Goal: Task Accomplishment & Management: Manage account settings

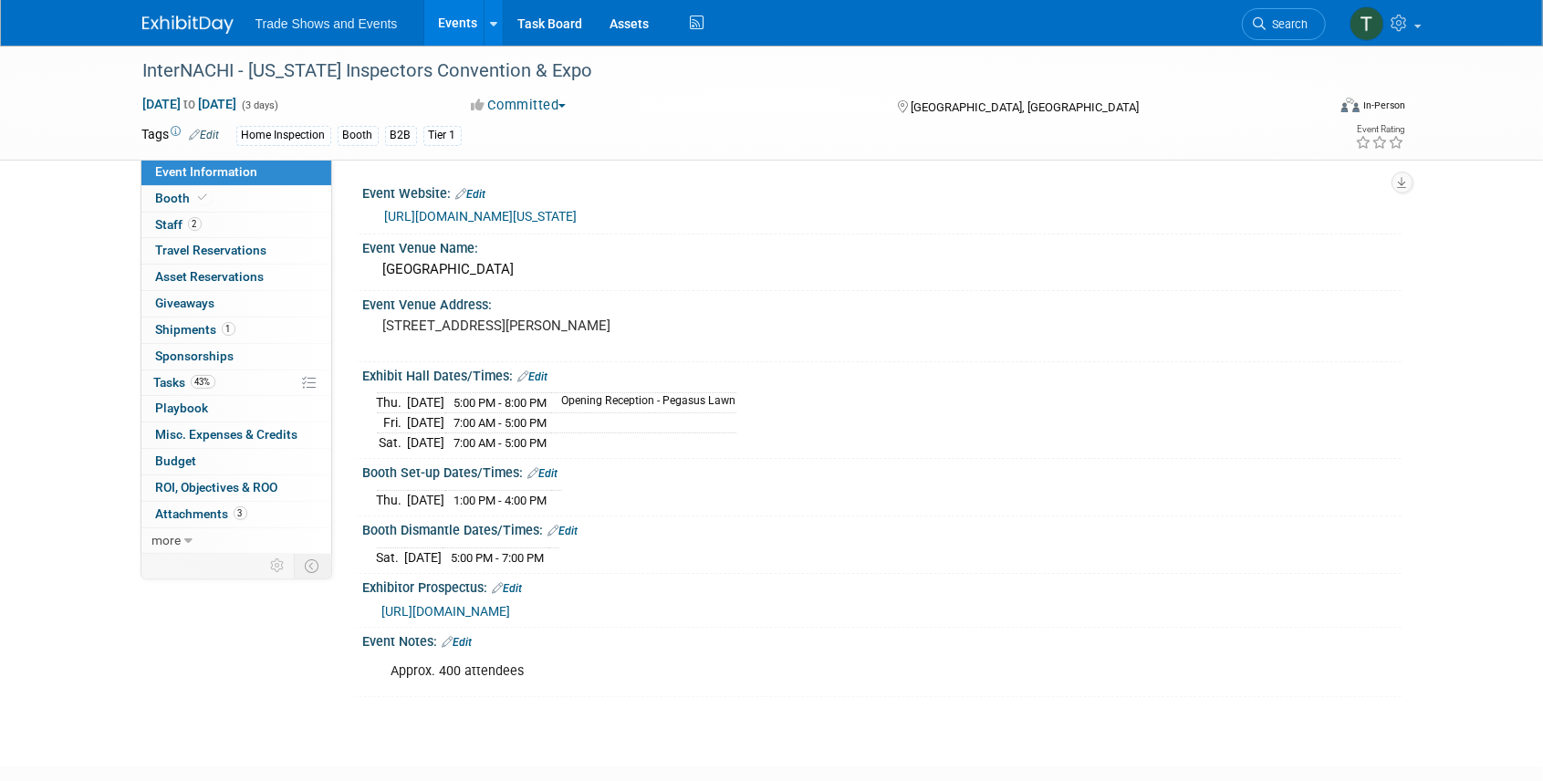
click at [459, 26] on link "Events" at bounding box center [457, 23] width 67 height 46
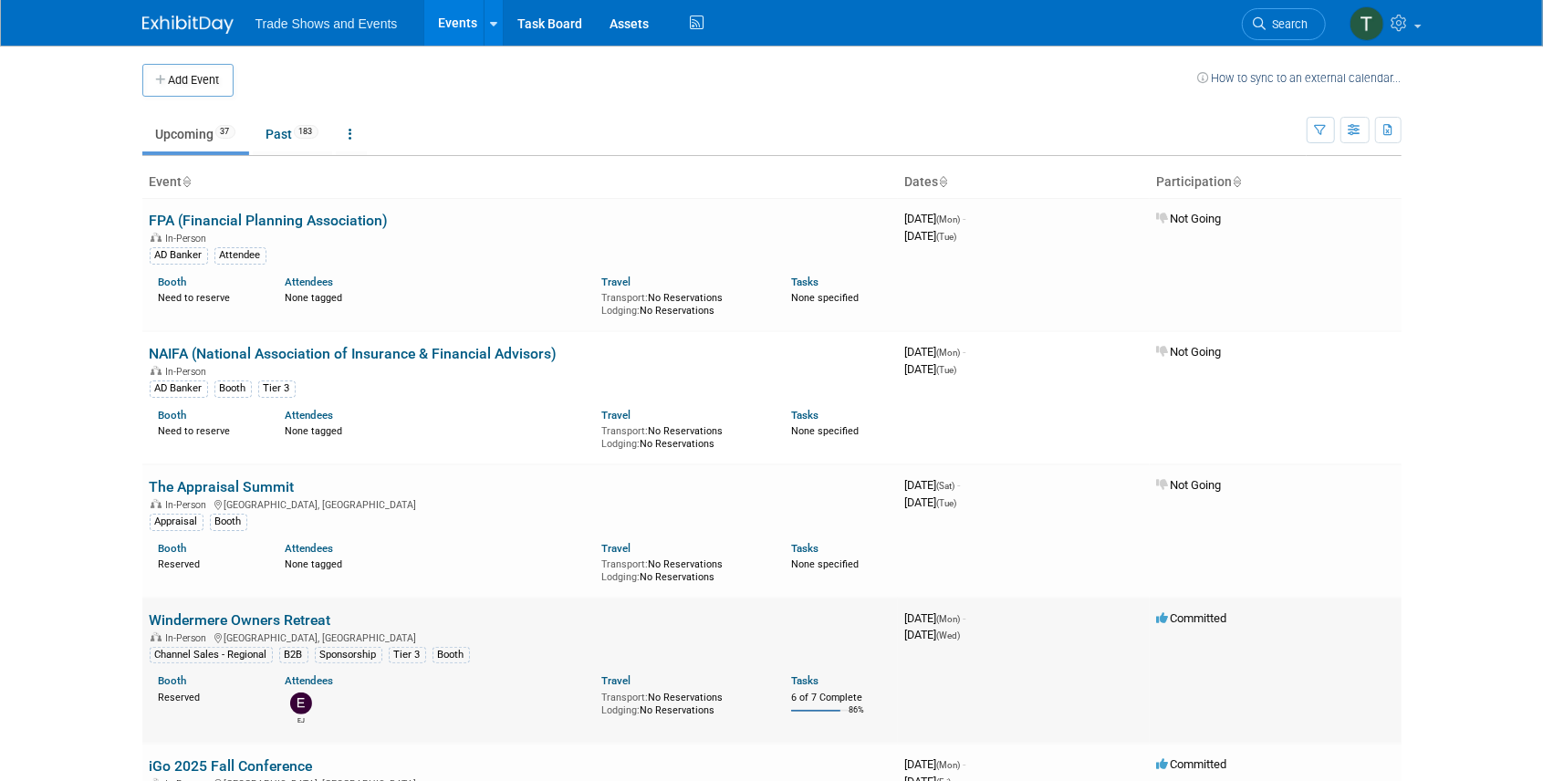
click at [239, 613] on link "Windermere Owners Retreat" at bounding box center [241, 620] width 182 height 17
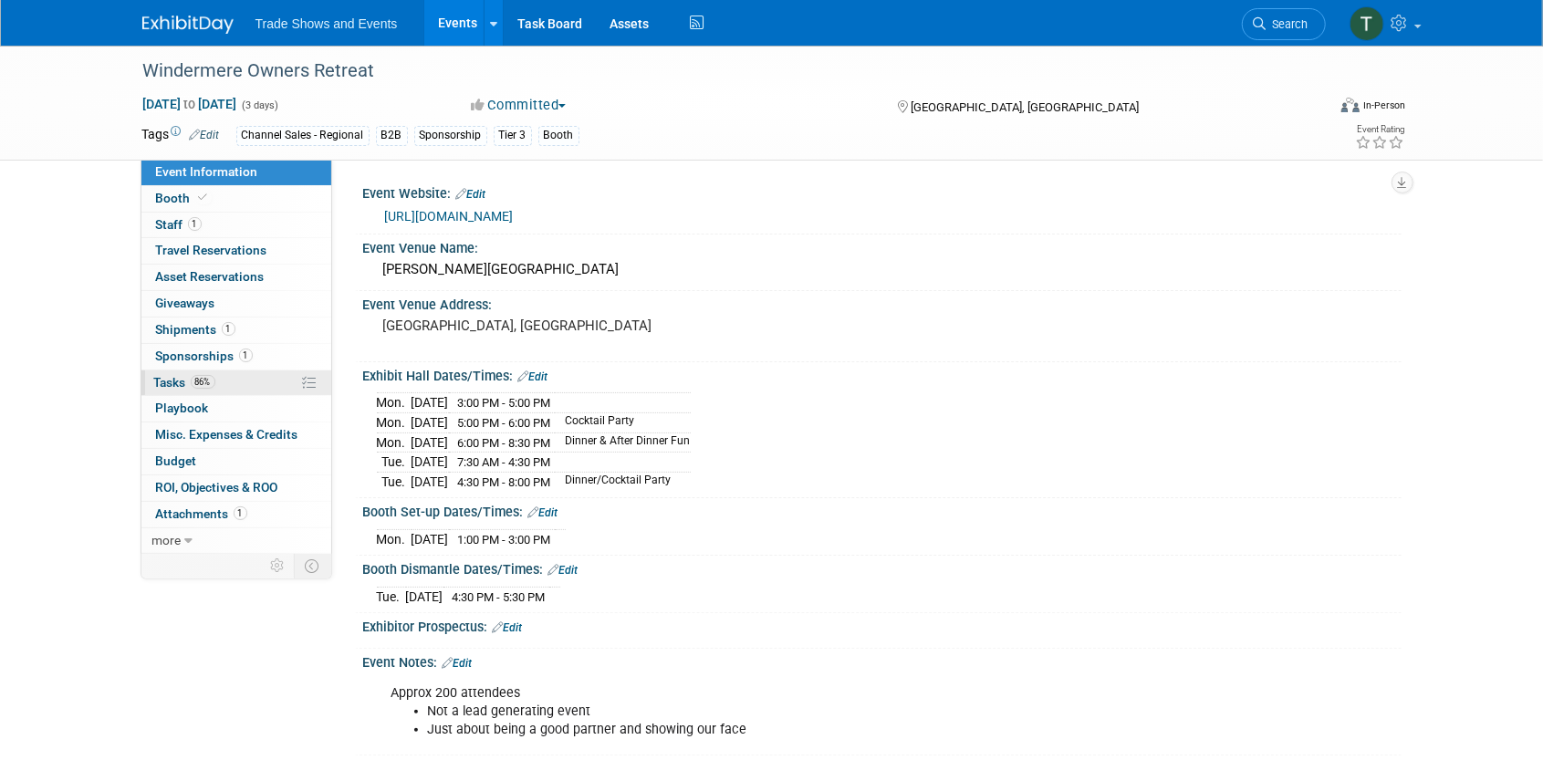
click at [162, 382] on span "Tasks 86%" at bounding box center [184, 382] width 61 height 15
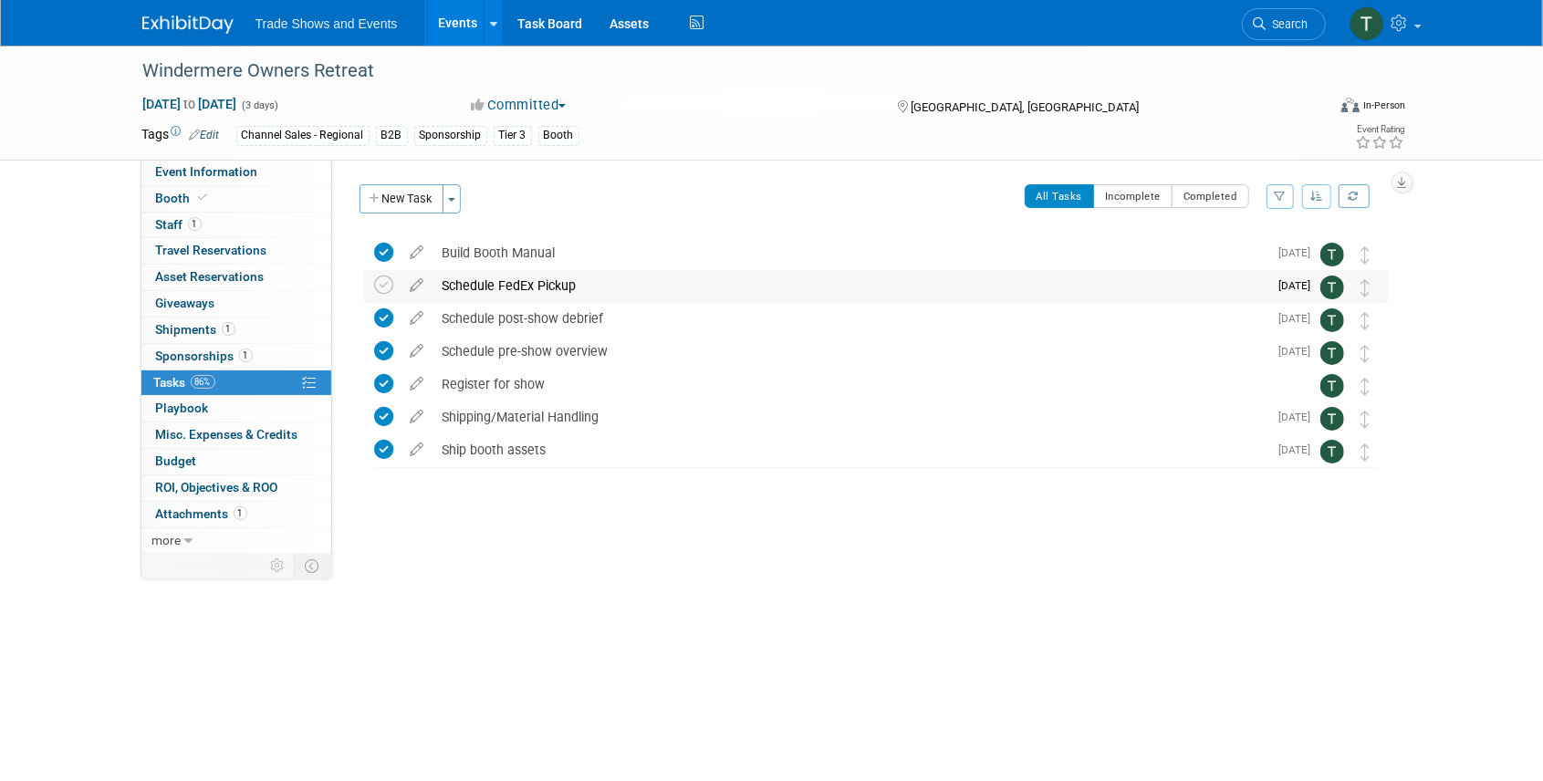
click at [507, 287] on div "Schedule FedEx Pickup" at bounding box center [851, 285] width 835 height 31
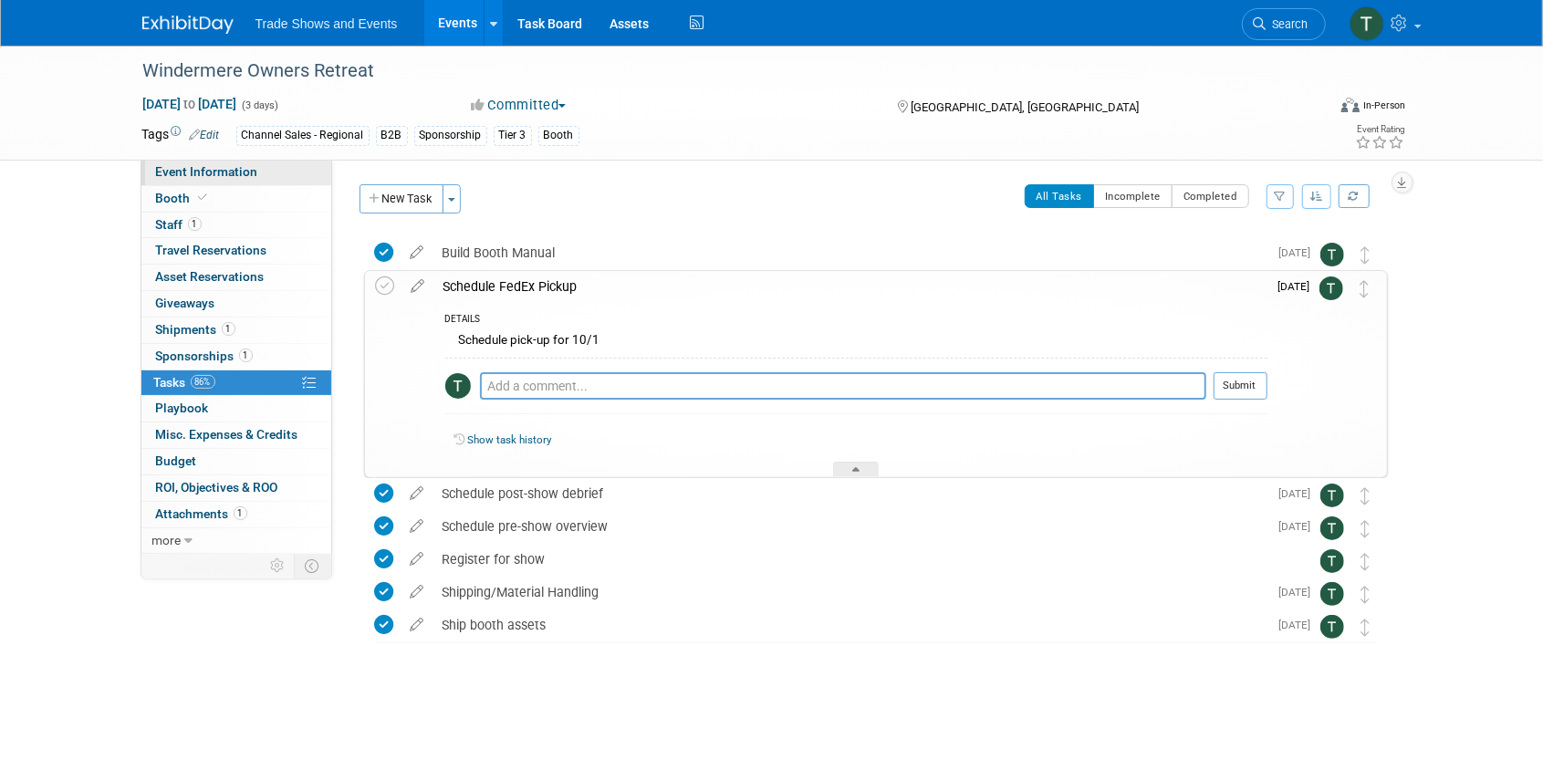
click at [209, 167] on span "Event Information" at bounding box center [207, 171] width 102 height 15
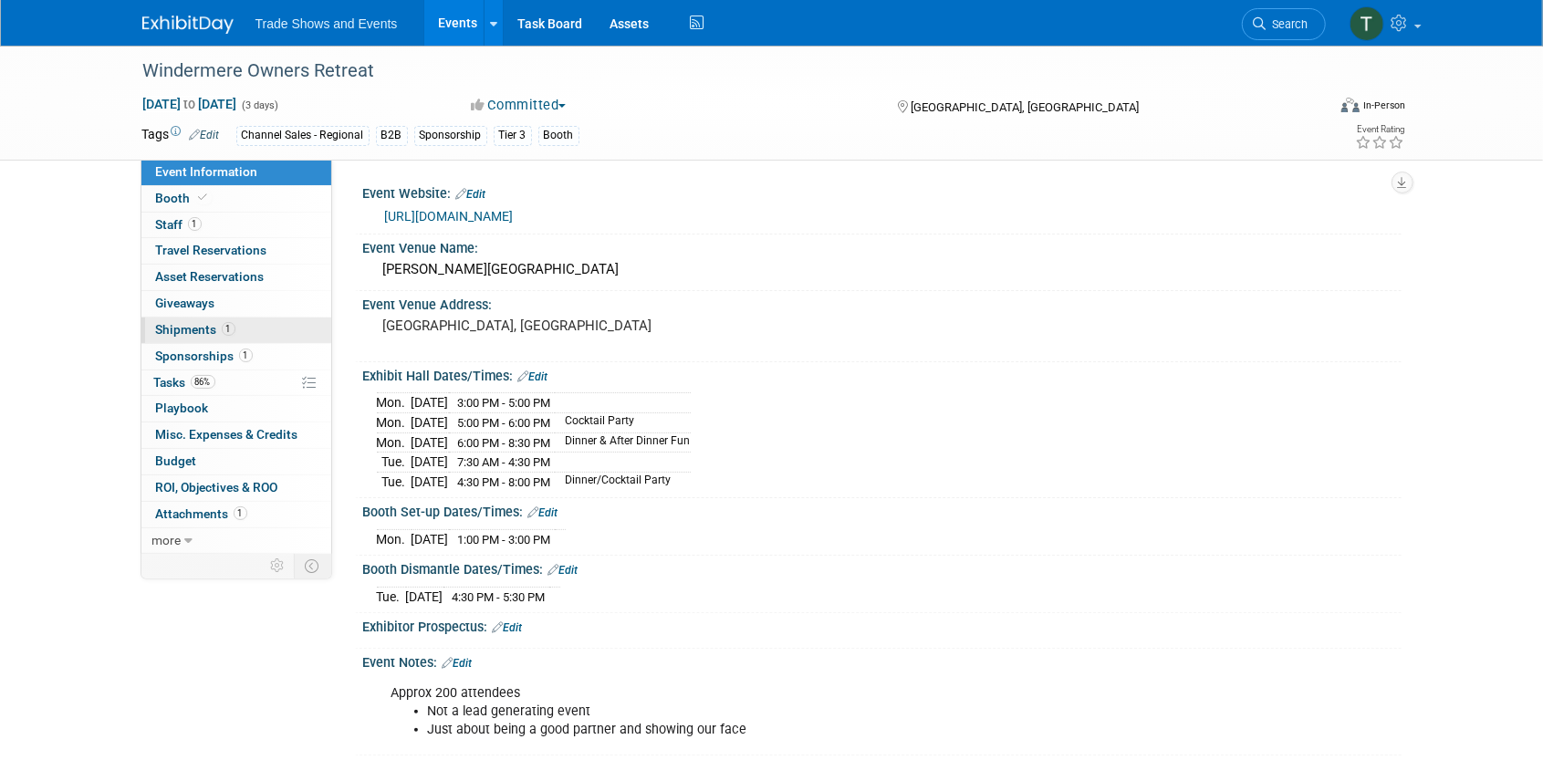
click at [192, 326] on span "Shipments 1" at bounding box center [195, 329] width 79 height 15
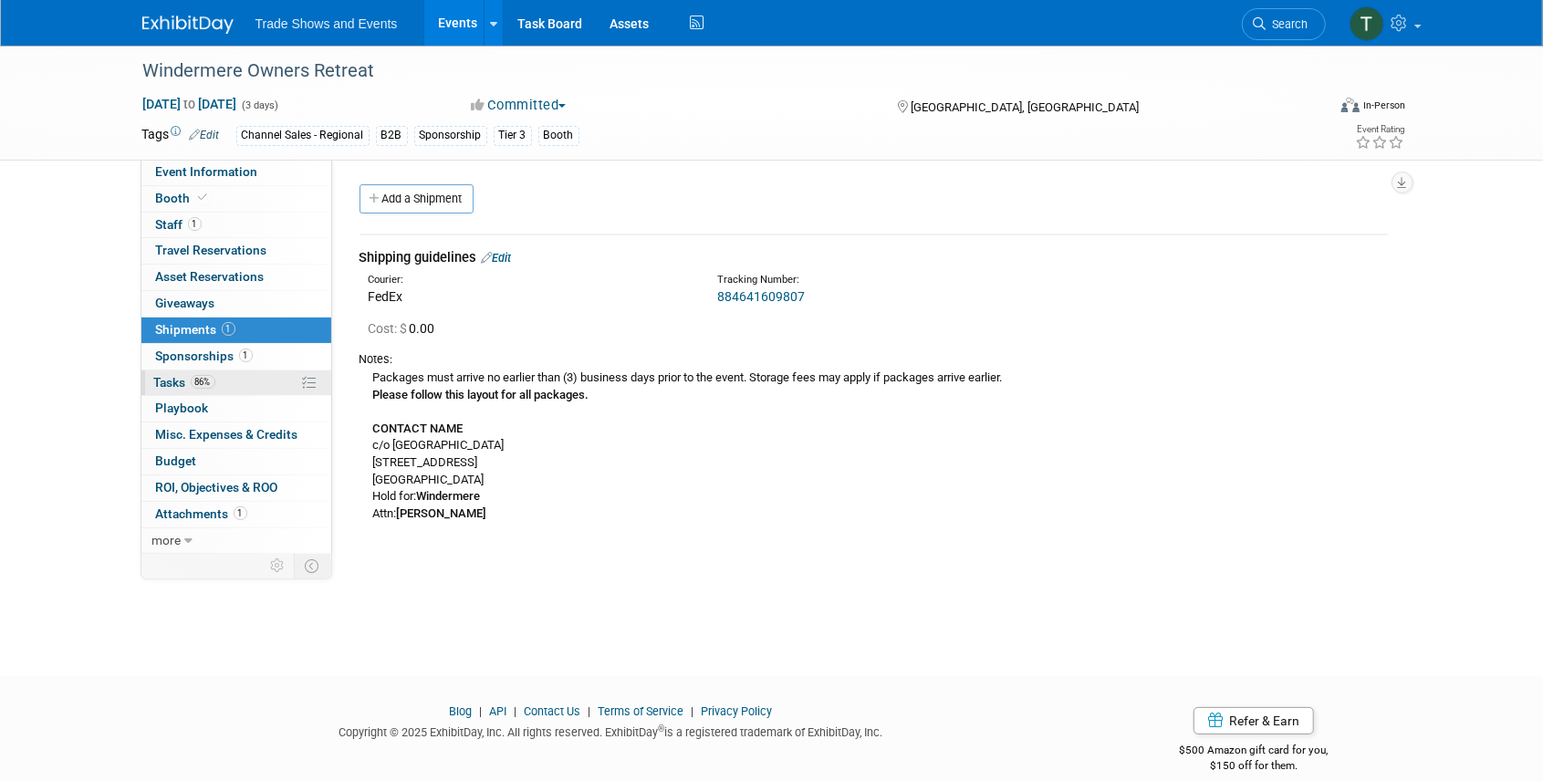
click at [179, 378] on span "Tasks 86%" at bounding box center [184, 382] width 61 height 15
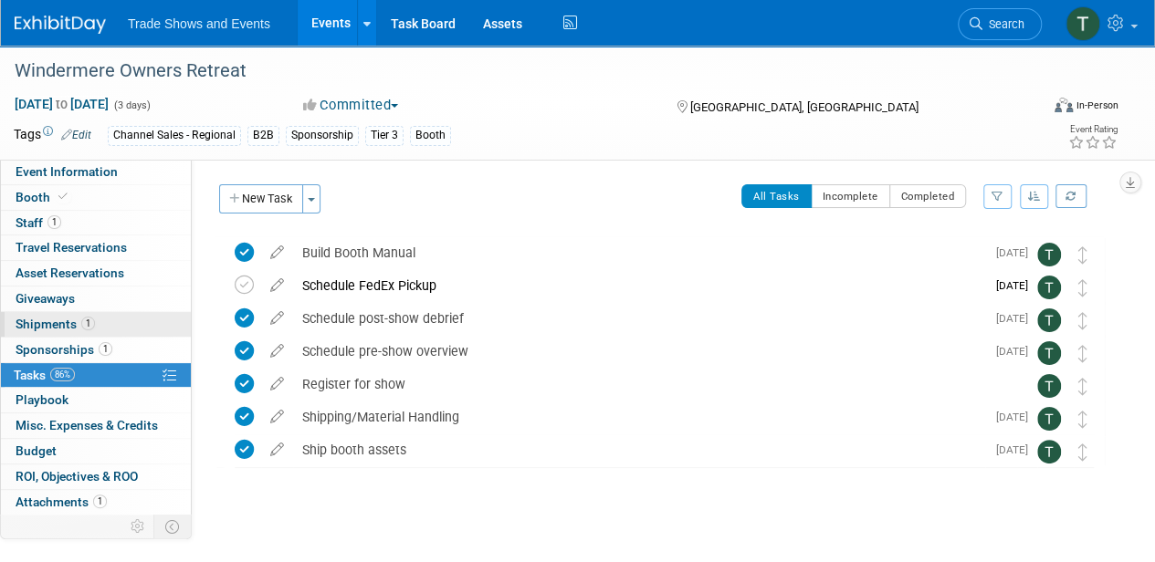
click at [49, 323] on span "Shipments 1" at bounding box center [55, 324] width 79 height 15
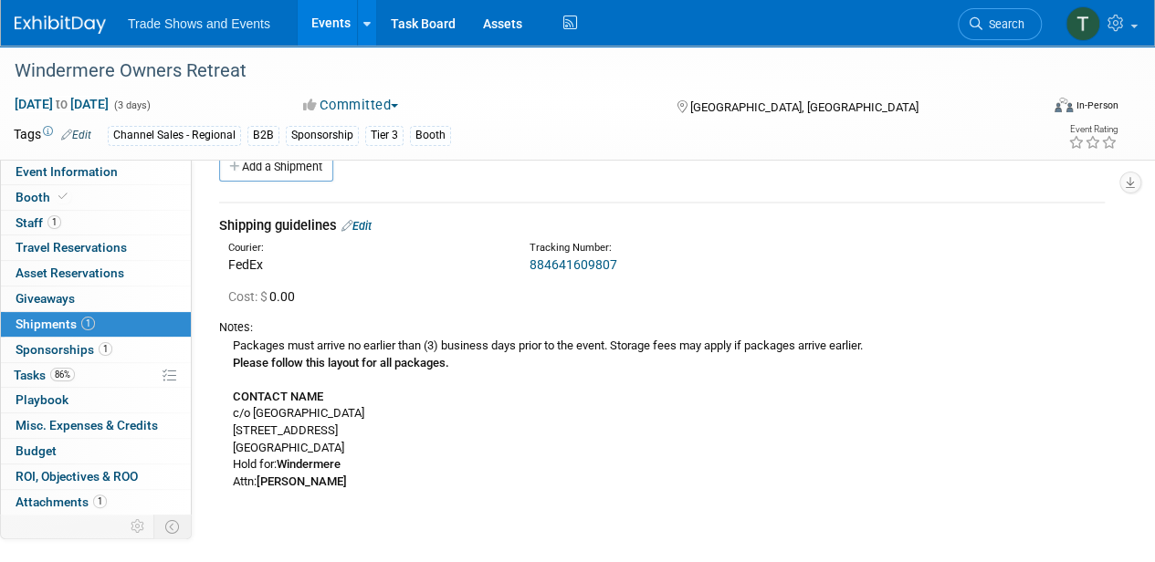
scroll to position [60, 0]
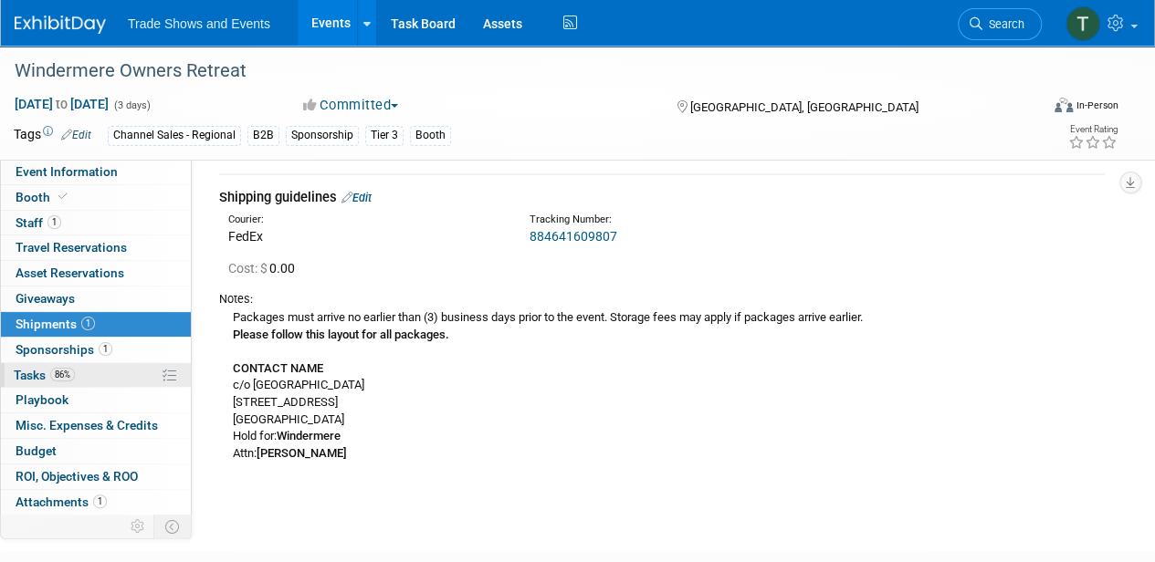
click at [20, 368] on span "Tasks 86%" at bounding box center [44, 375] width 61 height 15
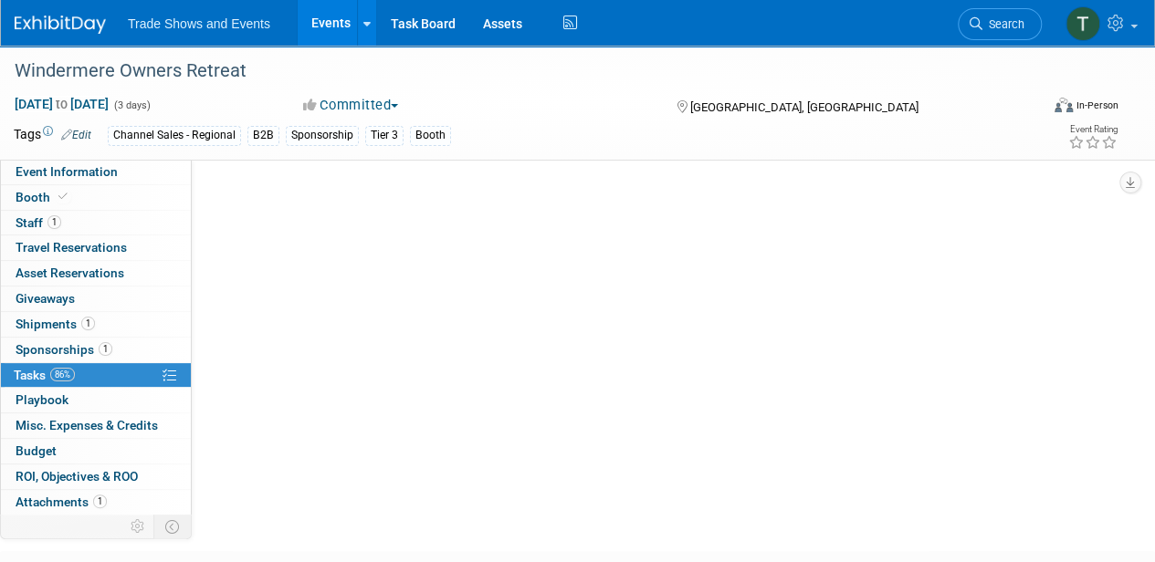
scroll to position [0, 0]
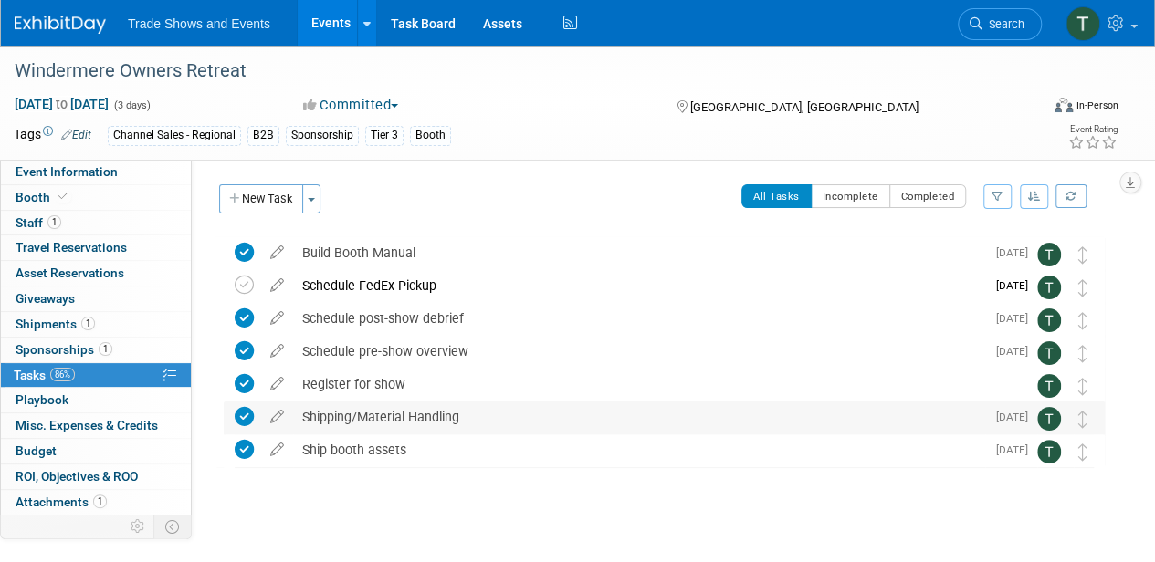
click at [381, 415] on div "Shipping/Material Handling" at bounding box center [639, 417] width 692 height 31
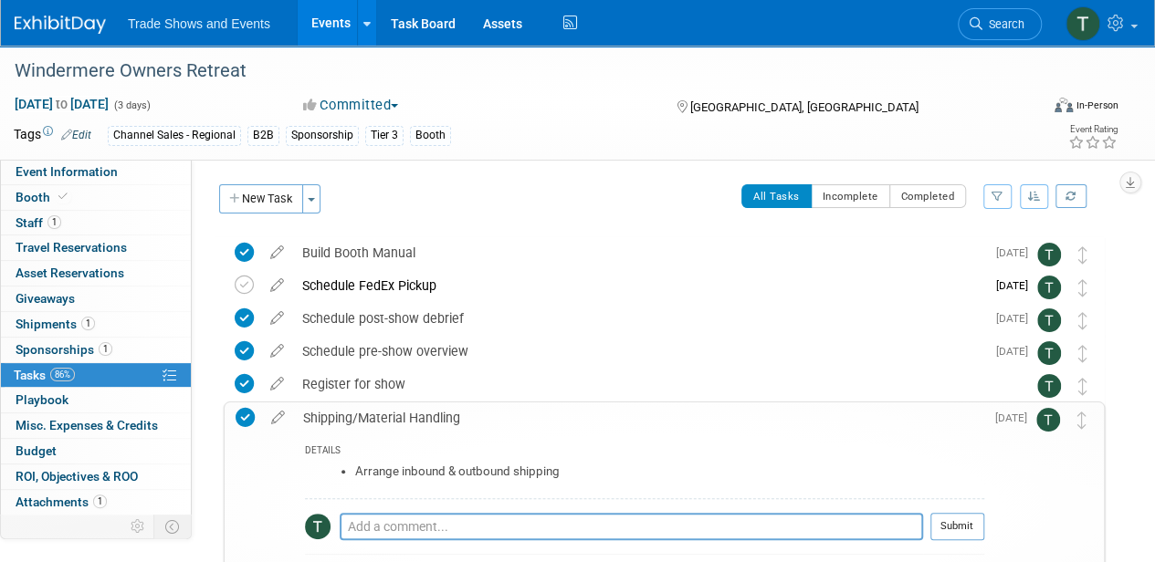
click at [413, 414] on div "Shipping/Material Handling" at bounding box center [639, 418] width 690 height 31
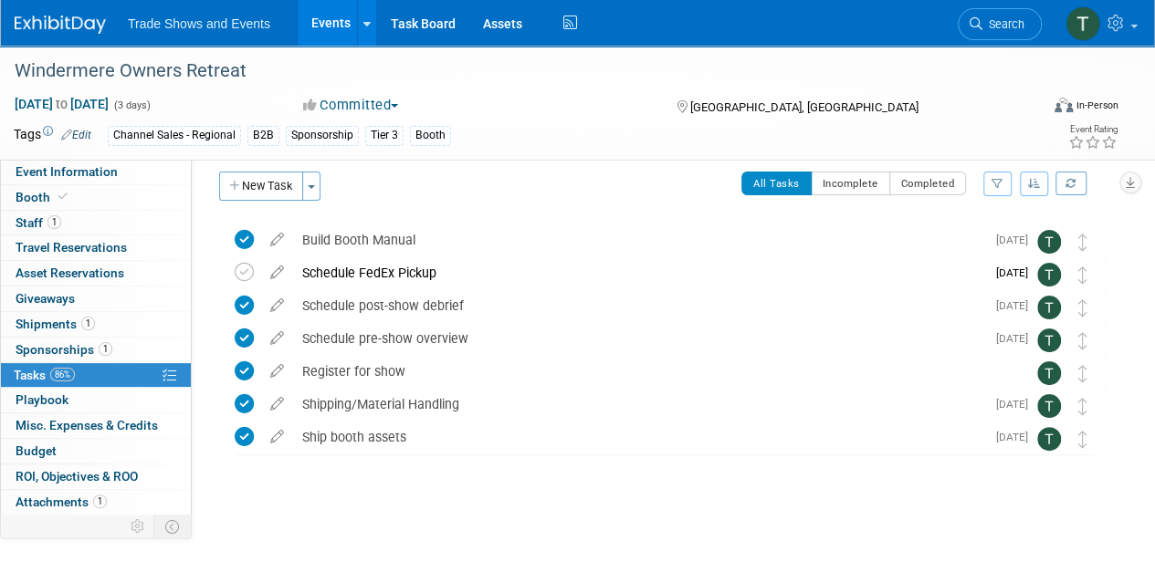
scroll to position [16, 0]
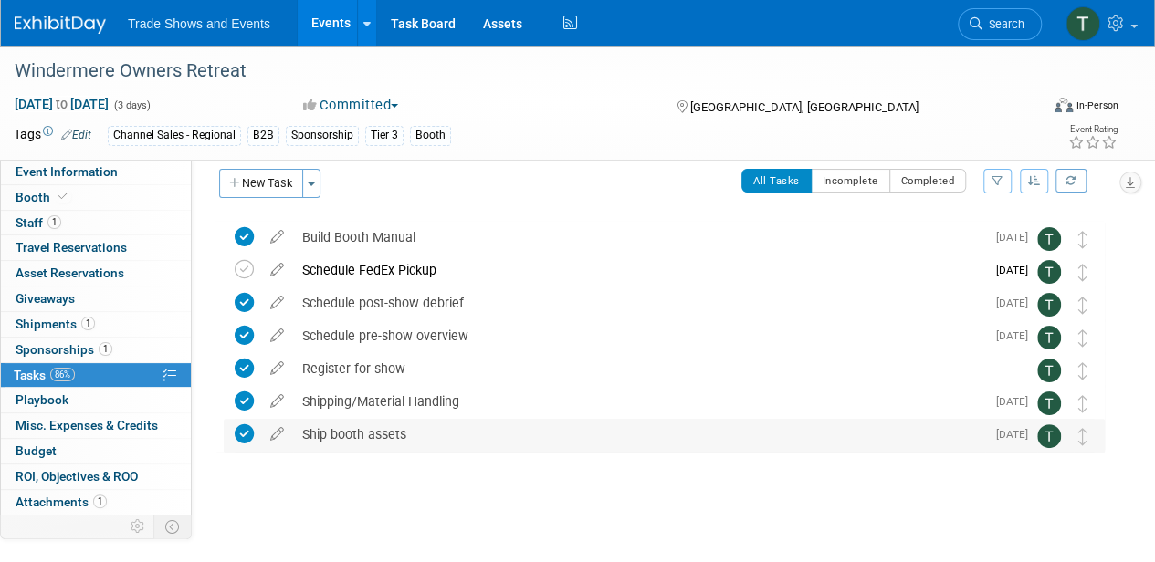
click at [367, 435] on div "Ship booth assets" at bounding box center [639, 434] width 692 height 31
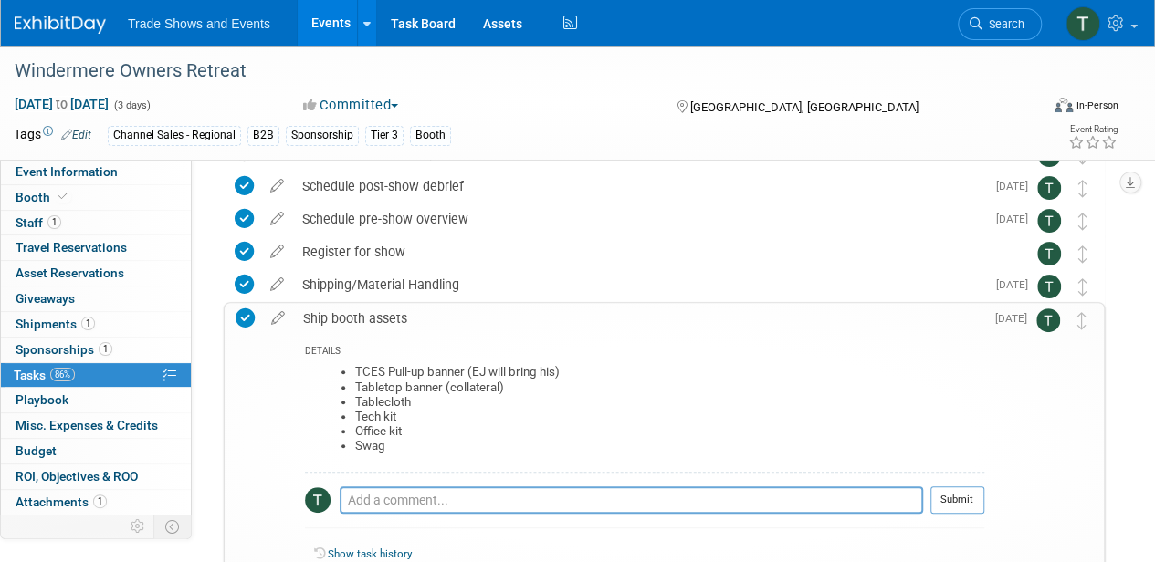
scroll to position [137, 0]
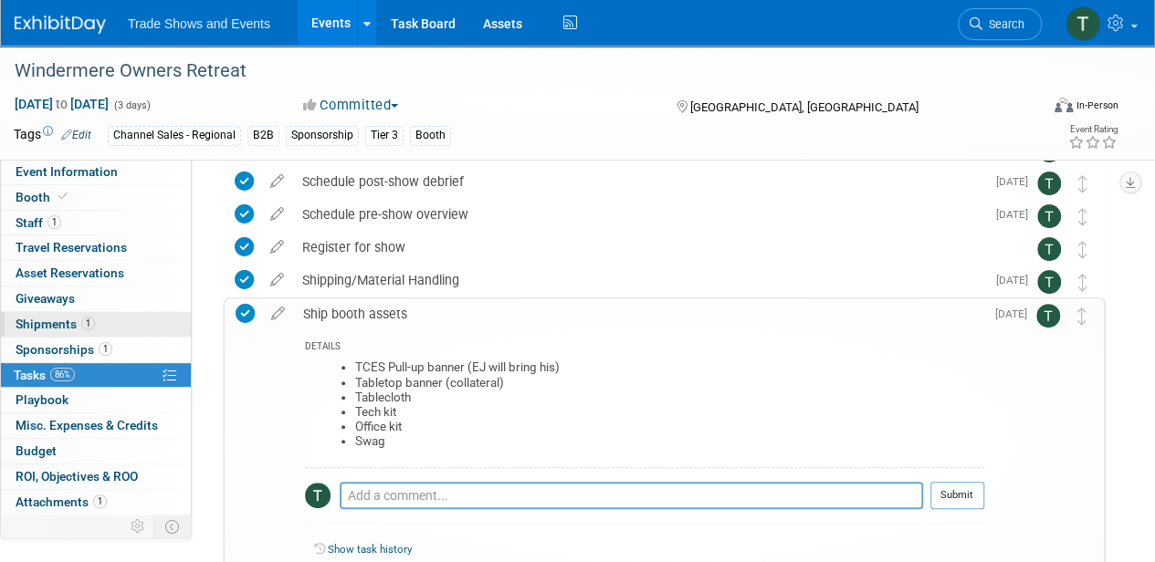
click at [48, 325] on span "Shipments 1" at bounding box center [55, 324] width 79 height 15
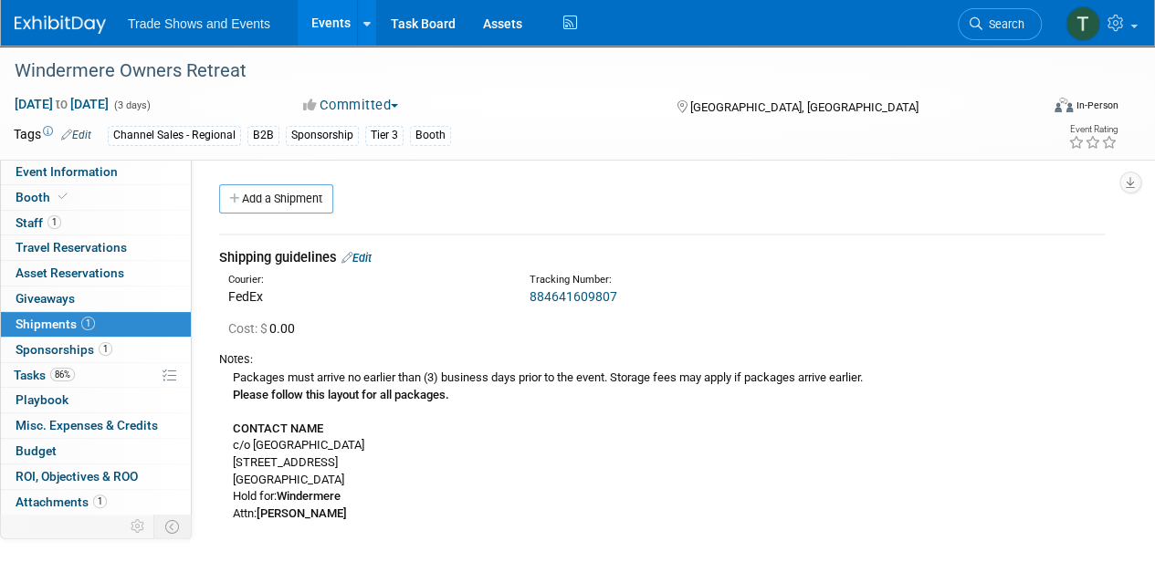
click at [577, 294] on link "884641609807" at bounding box center [573, 296] width 88 height 15
click at [37, 369] on span "Tasks 86%" at bounding box center [44, 375] width 61 height 15
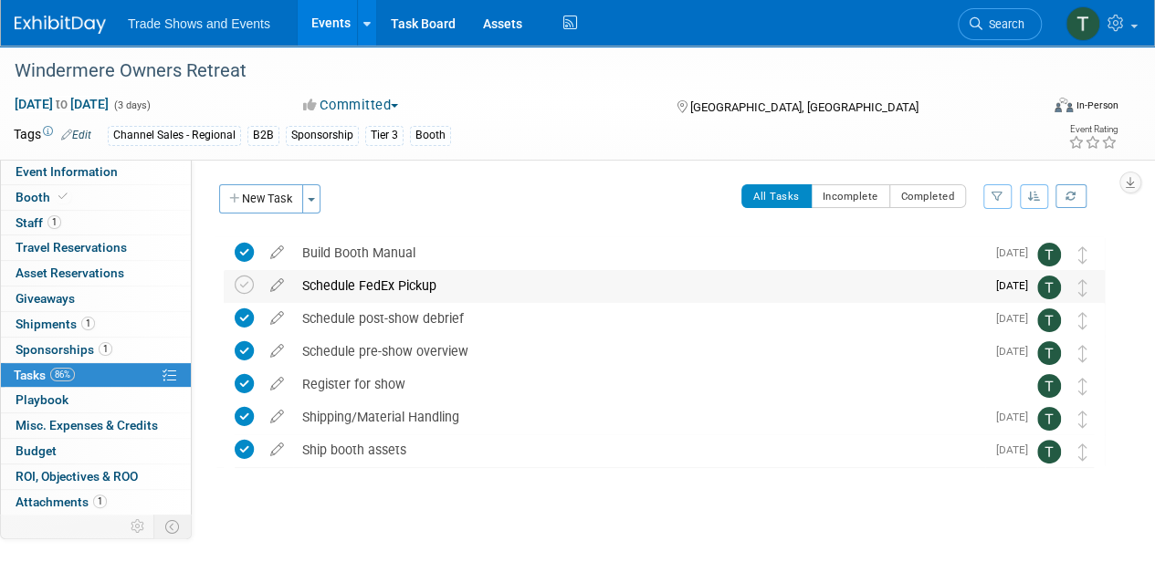
click at [366, 284] on div "Schedule FedEx Pickup" at bounding box center [639, 285] width 692 height 31
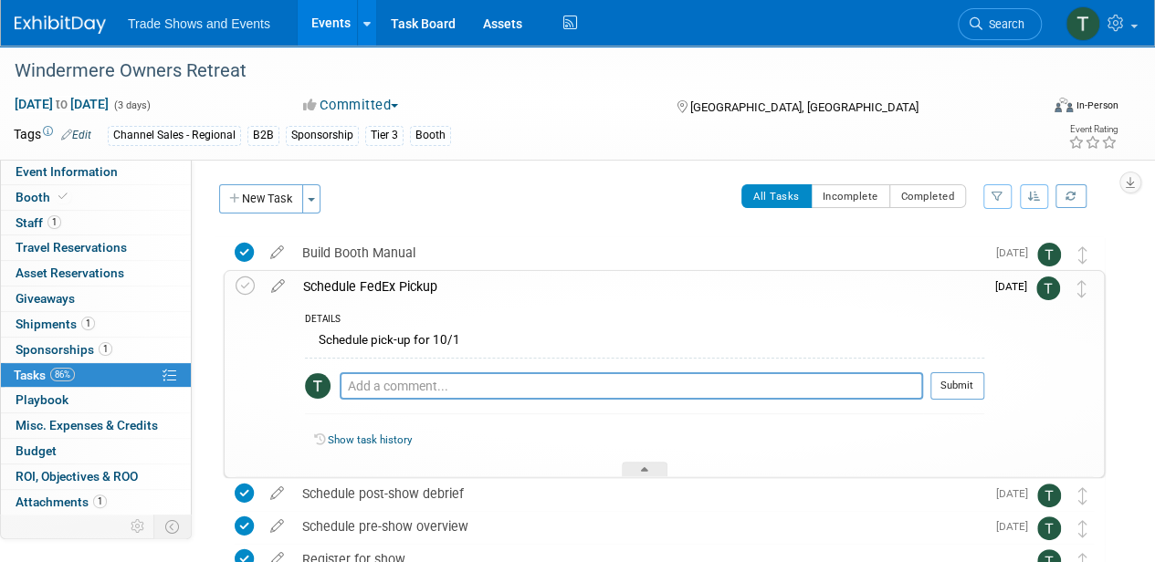
click at [367, 284] on div "Schedule FedEx Pickup" at bounding box center [639, 286] width 690 height 31
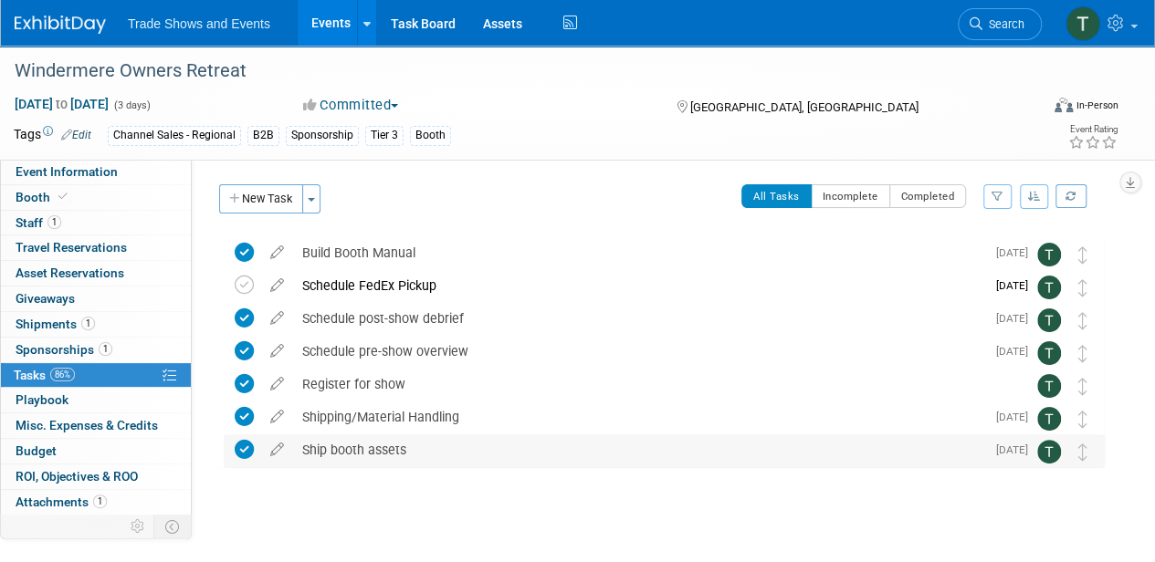
click at [348, 451] on div "Ship booth assets" at bounding box center [639, 449] width 692 height 31
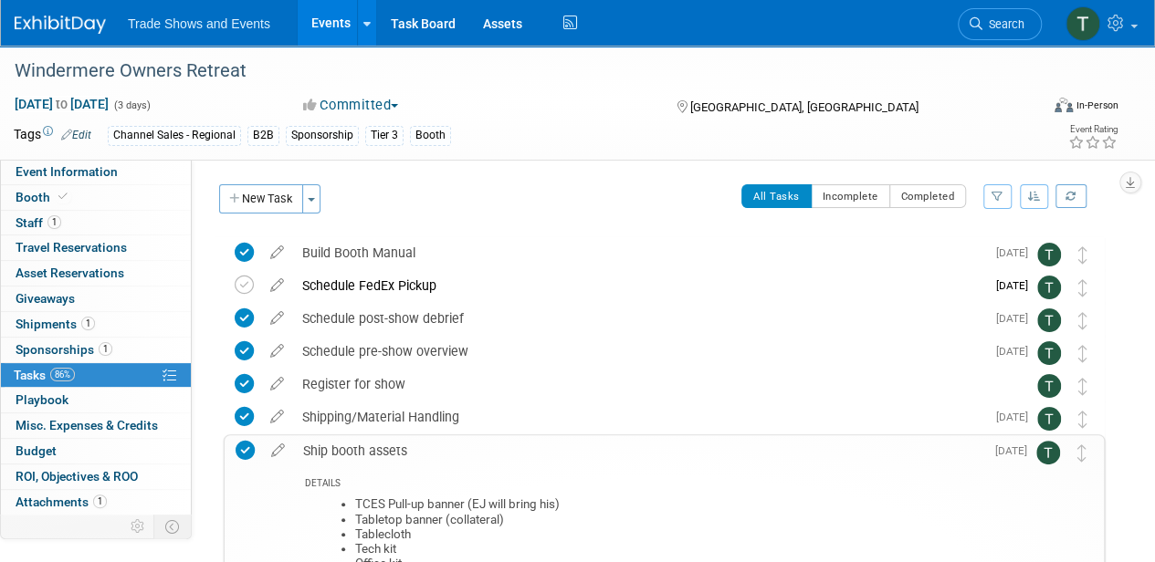
scroll to position [60, 0]
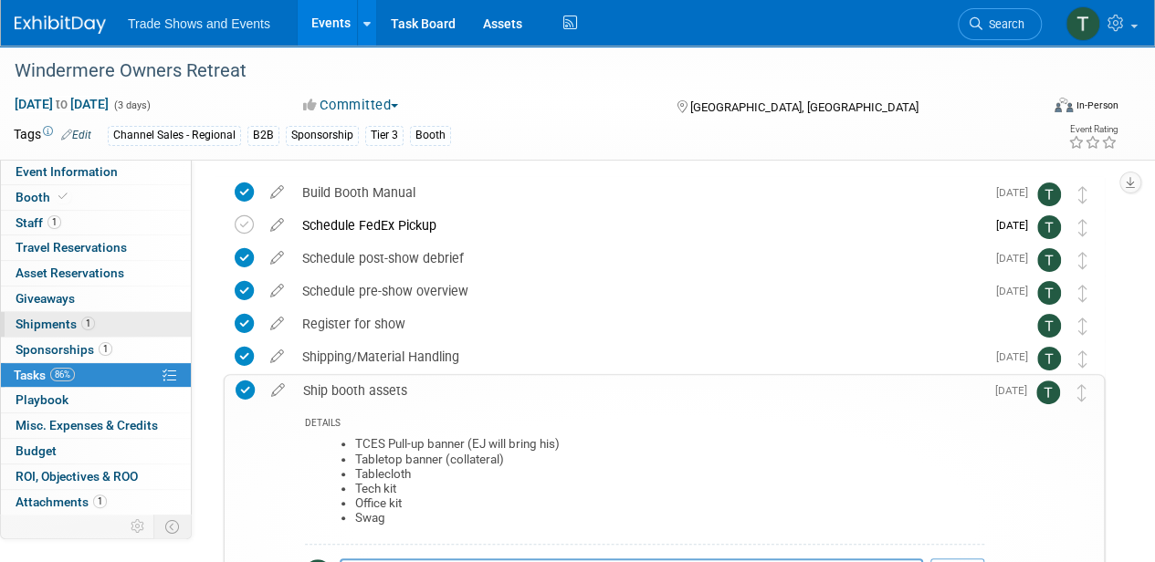
click at [81, 320] on span "1" at bounding box center [88, 324] width 14 height 14
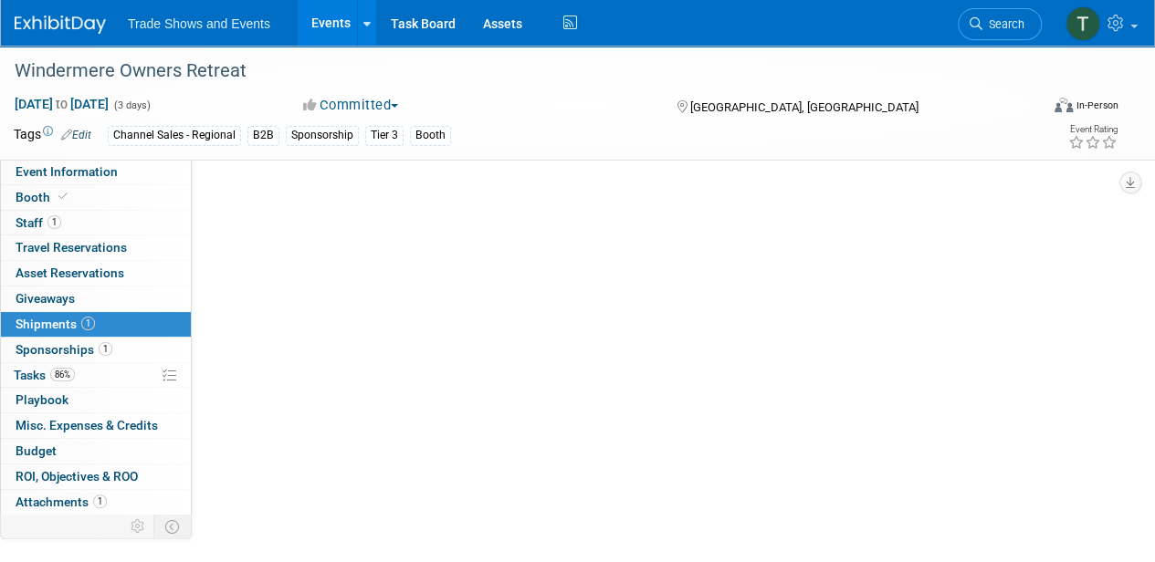
scroll to position [0, 0]
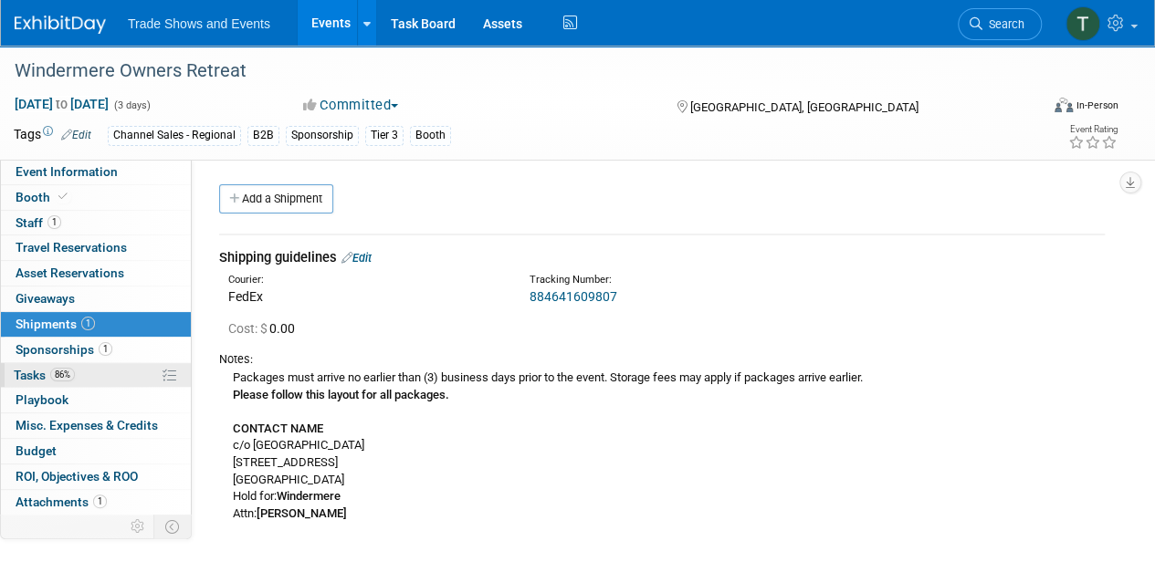
click at [39, 371] on span "Tasks 86%" at bounding box center [44, 375] width 61 height 15
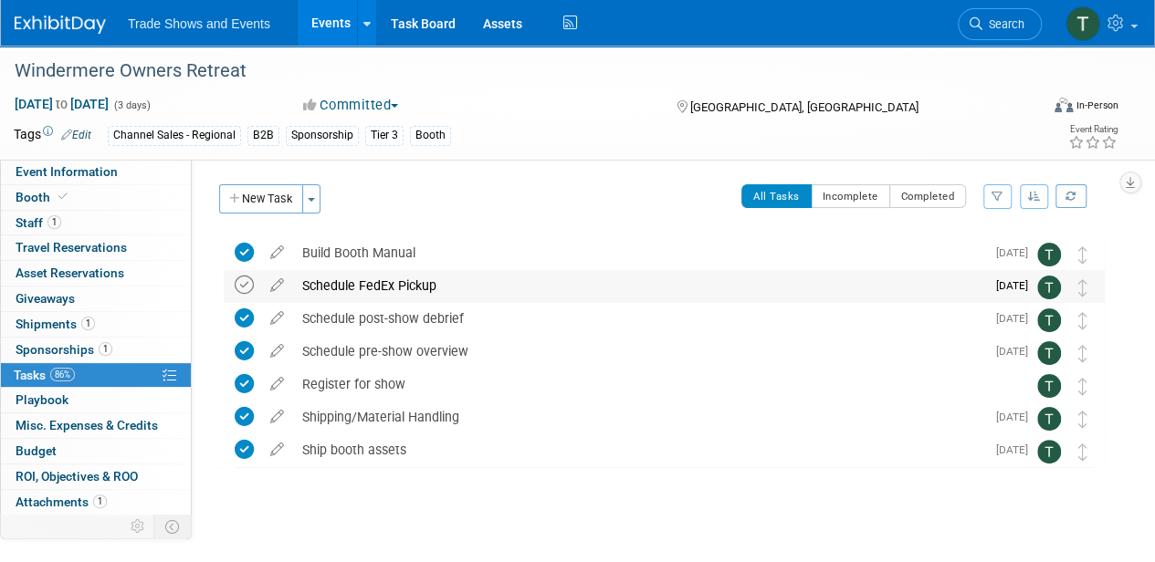
click at [242, 287] on icon at bounding box center [244, 285] width 19 height 19
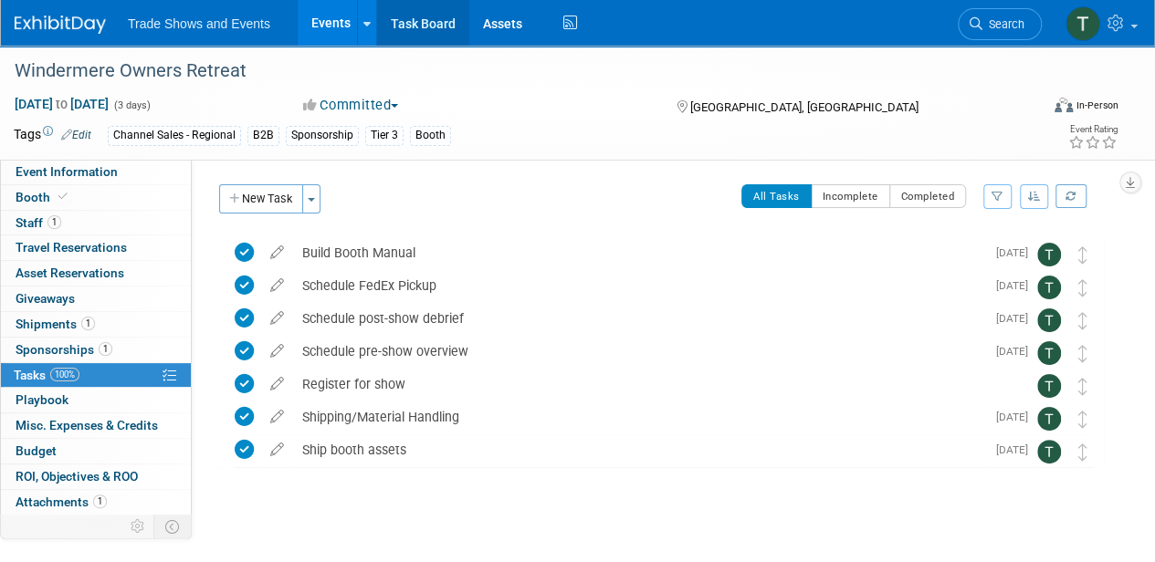
click at [431, 18] on link "Task Board" at bounding box center [423, 23] width 92 height 46
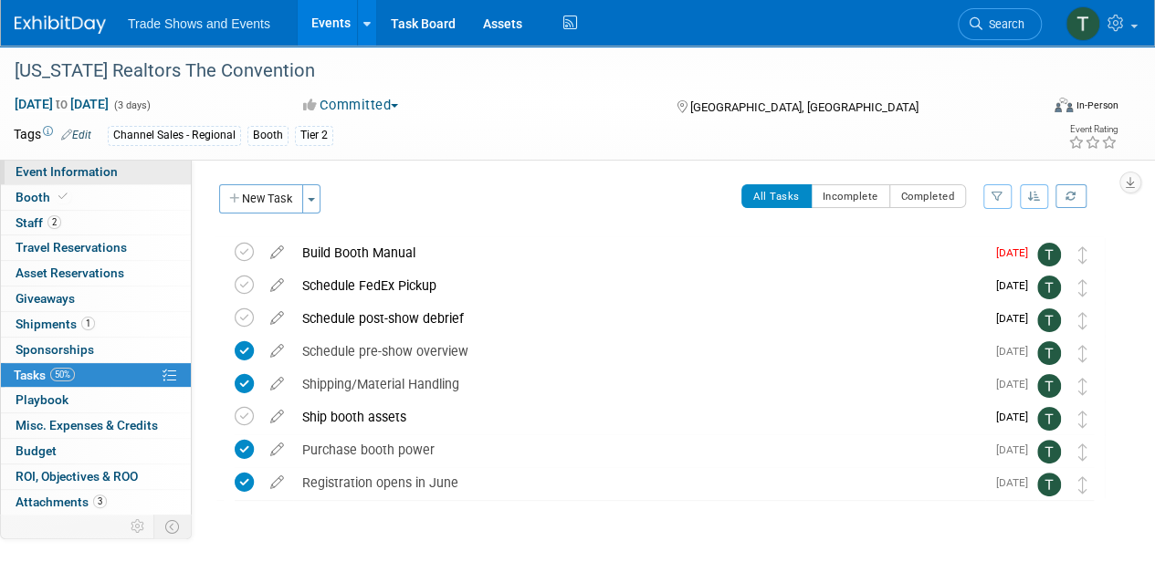
click at [79, 172] on span "Event Information" at bounding box center [67, 171] width 102 height 15
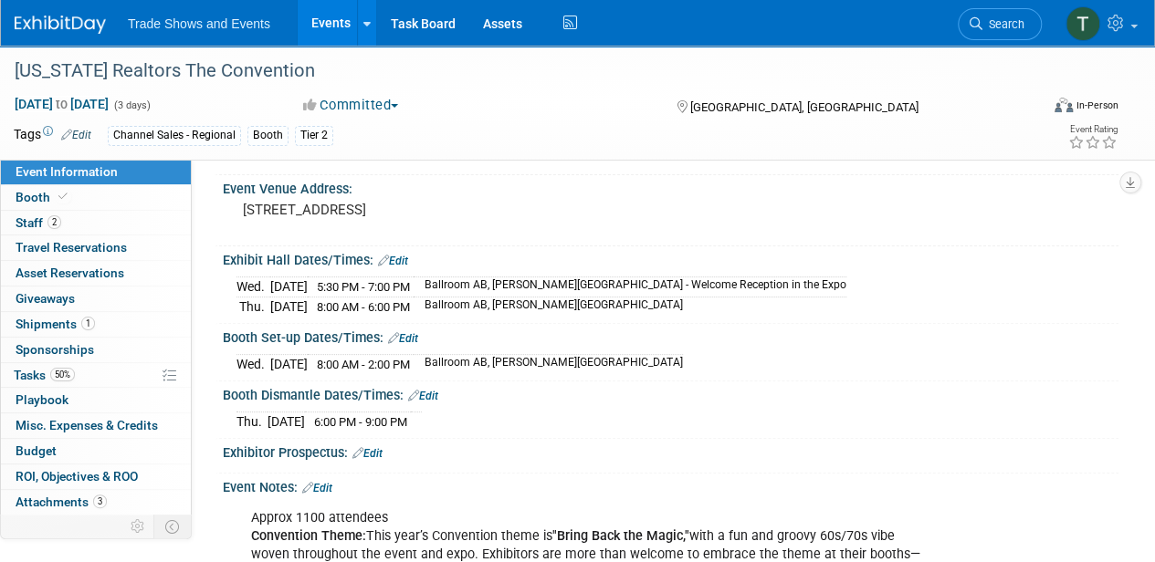
scroll to position [237, 0]
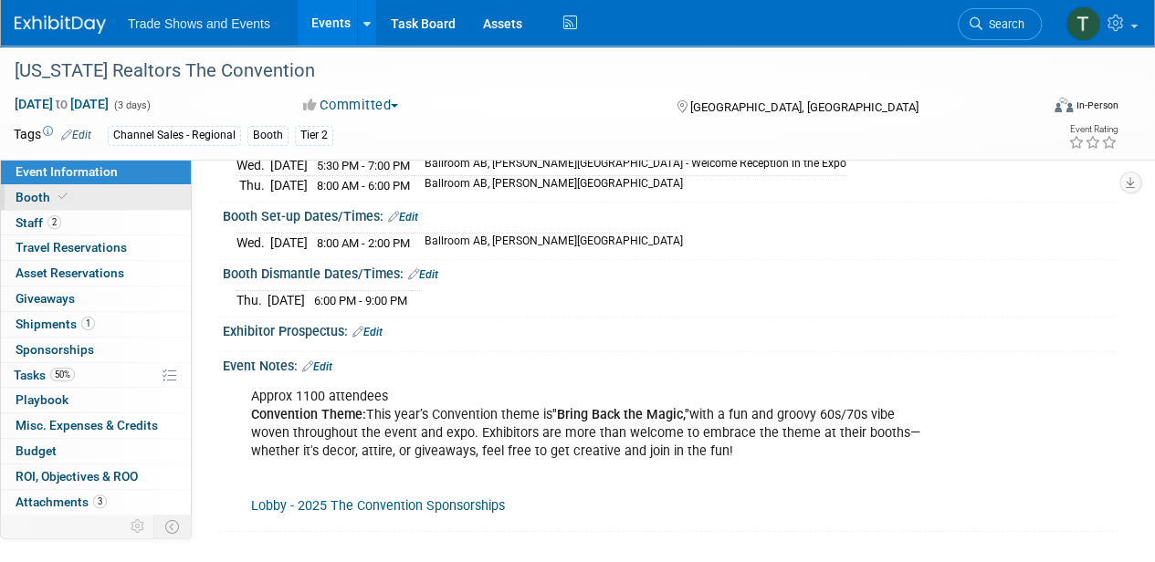
click at [51, 193] on span "Booth" at bounding box center [44, 197] width 56 height 15
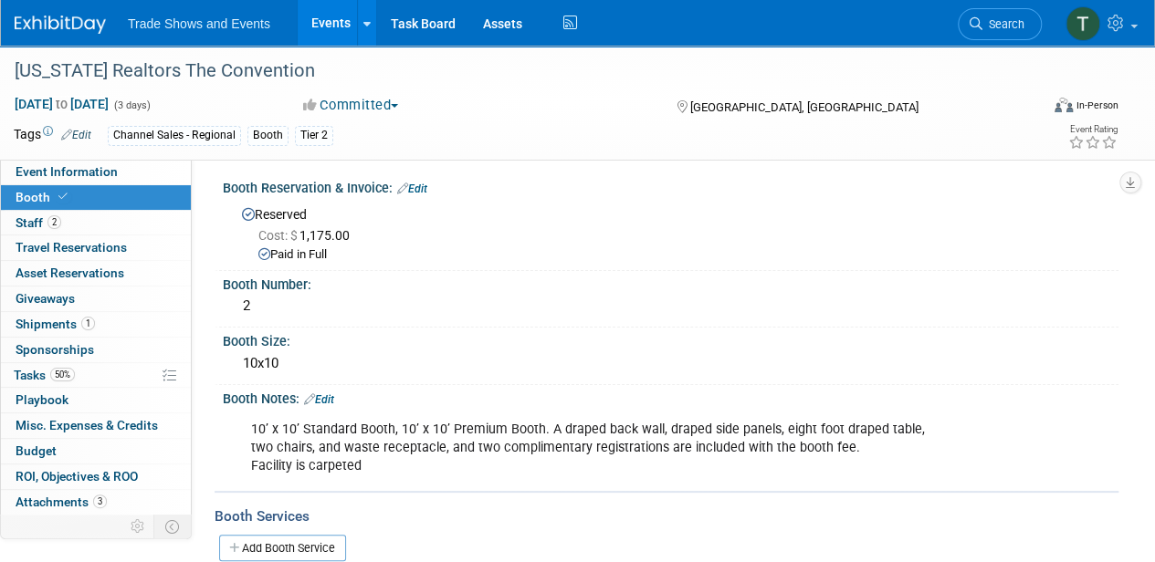
scroll to position [0, 0]
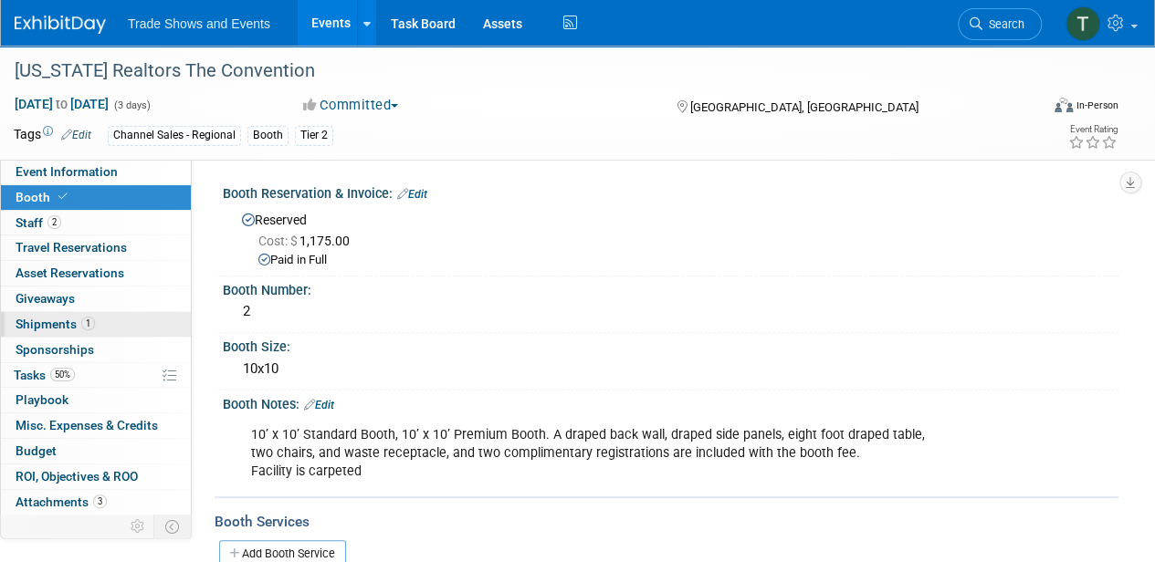
click at [96, 323] on link "1 Shipments 1" at bounding box center [96, 324] width 190 height 25
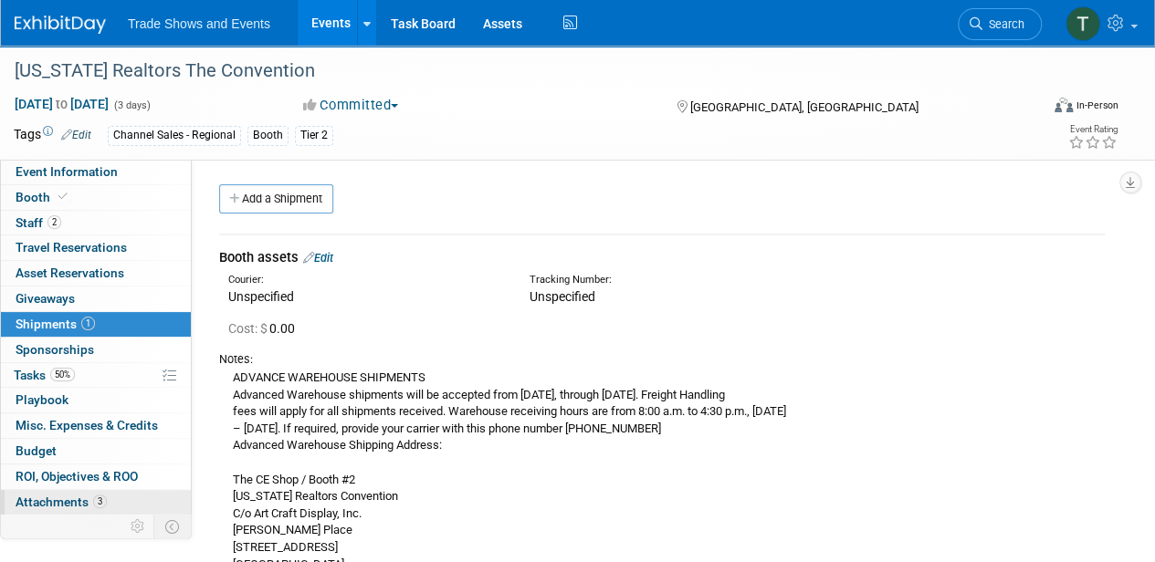
click at [80, 498] on span "Attachments 3" at bounding box center [61, 502] width 91 height 15
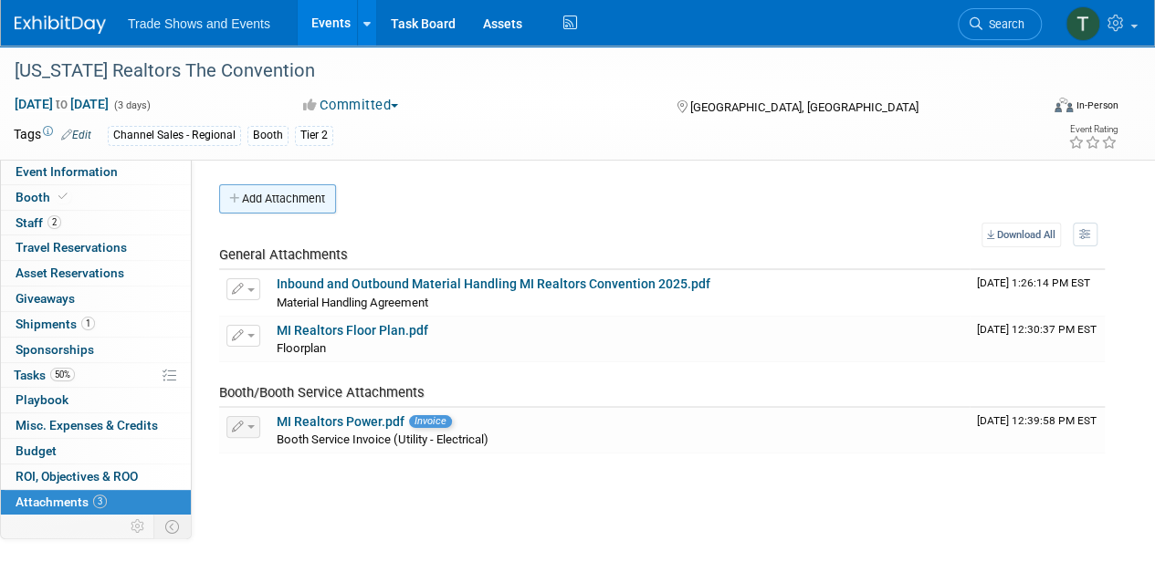
click at [278, 204] on button "Add Attachment" at bounding box center [277, 198] width 117 height 29
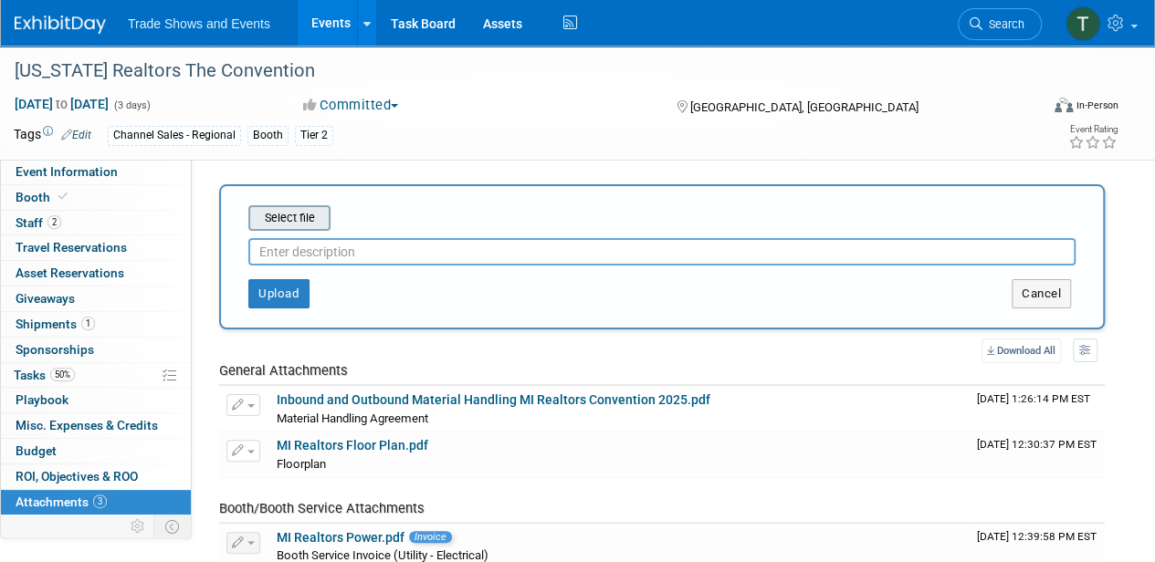
click at [285, 217] on input "file" at bounding box center [219, 218] width 217 height 22
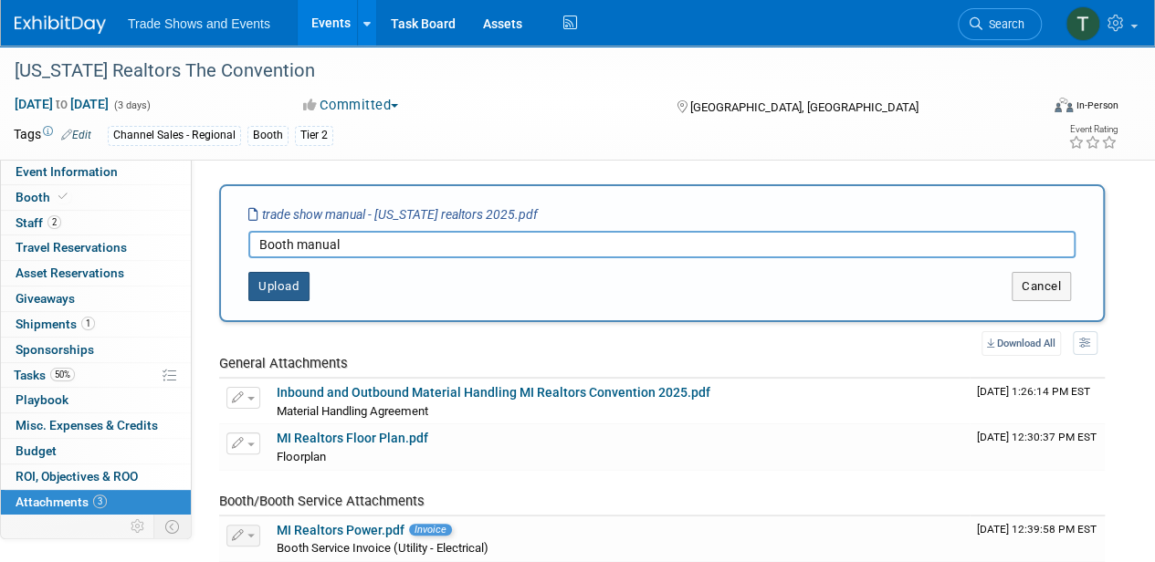
type input "Booth manual"
click at [292, 278] on button "Upload" at bounding box center [278, 286] width 61 height 29
